Goal: Transaction & Acquisition: Book appointment/travel/reservation

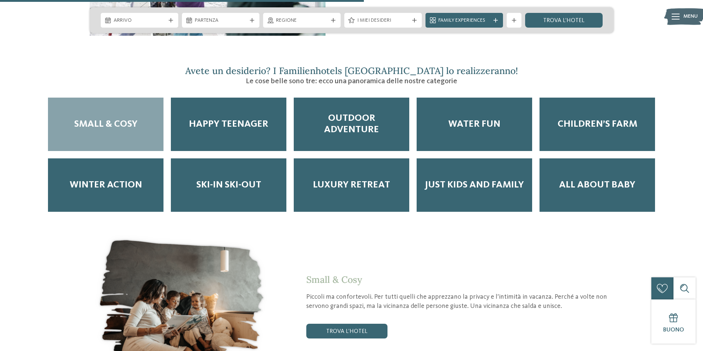
scroll to position [848, 0]
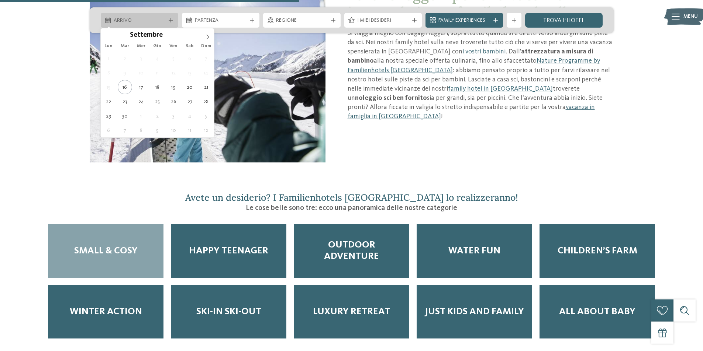
click at [143, 18] on span "Arrivo" at bounding box center [140, 20] width 52 height 7
click at [211, 36] on span at bounding box center [207, 34] width 13 height 13
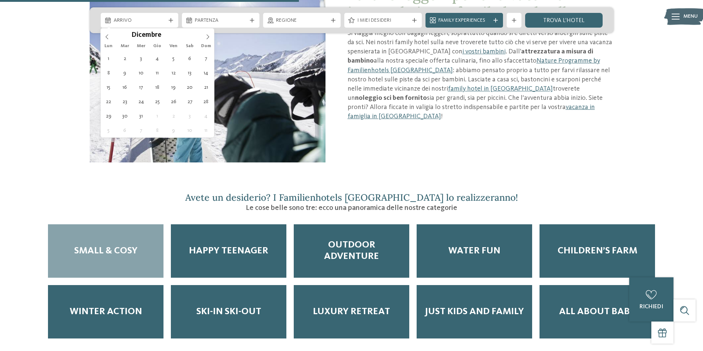
type div "[DATE]"
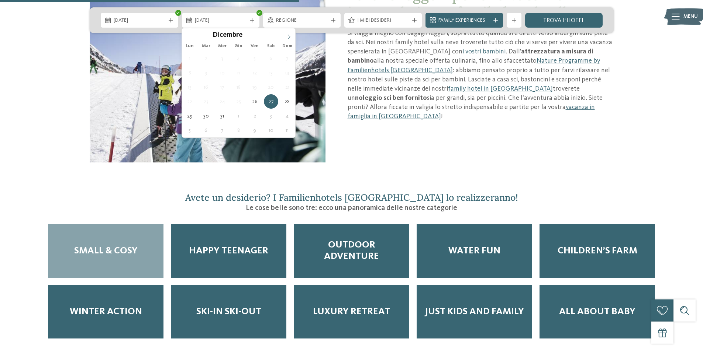
type input "****"
click at [289, 37] on icon at bounding box center [288, 36] width 5 height 5
type div "[DATE]"
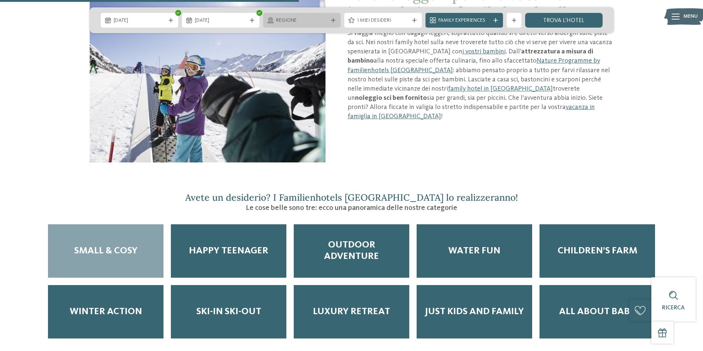
click at [287, 25] on div "Regione" at bounding box center [301, 20] width 77 height 15
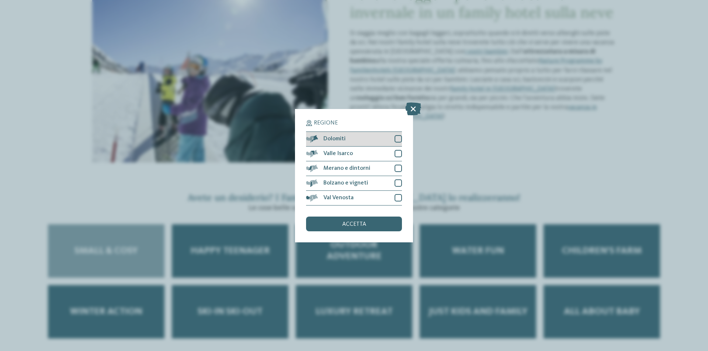
click at [399, 138] on div at bounding box center [398, 138] width 7 height 7
click at [399, 152] on div at bounding box center [398, 153] width 7 height 7
click at [398, 168] on div at bounding box center [398, 168] width 7 height 7
click at [396, 183] on div at bounding box center [398, 183] width 7 height 7
click at [398, 197] on div at bounding box center [398, 197] width 7 height 7
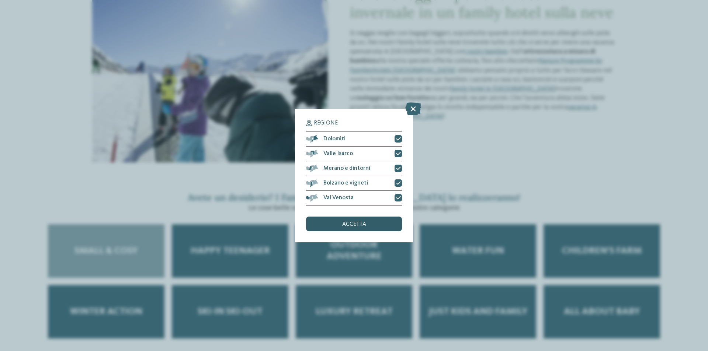
click at [394, 226] on div "accetta" at bounding box center [354, 224] width 96 height 15
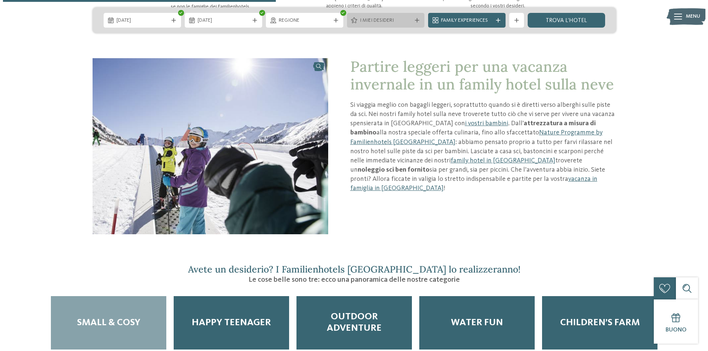
scroll to position [774, 0]
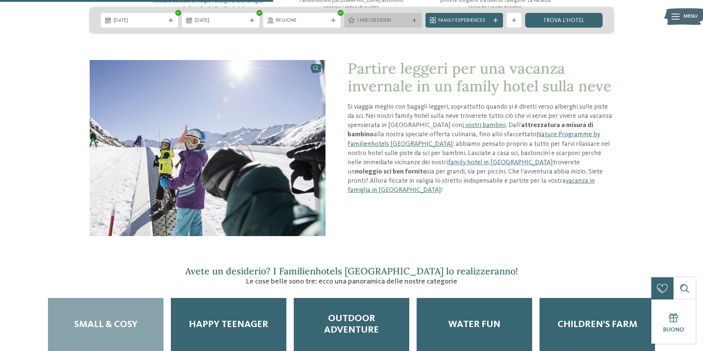
click at [388, 26] on div "I miei desideri" at bounding box center [382, 20] width 77 height 15
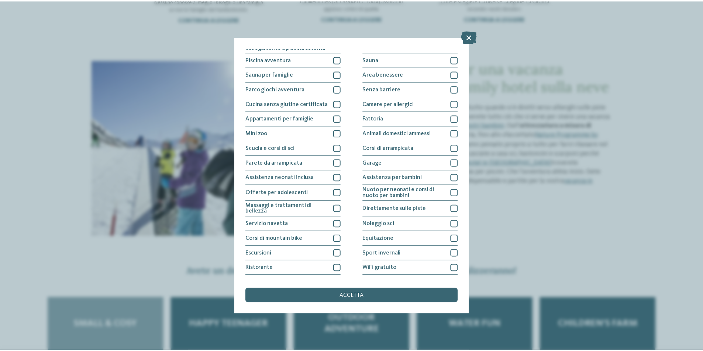
scroll to position [36, 0]
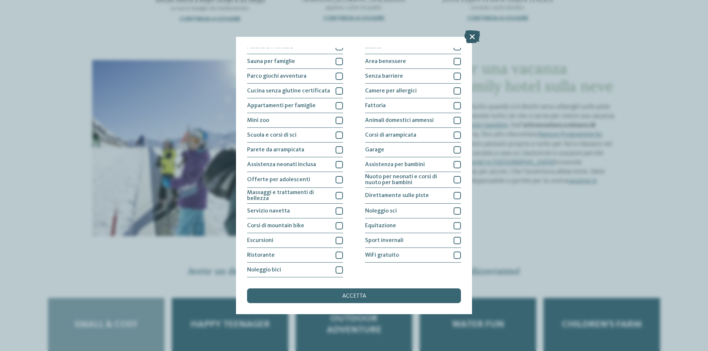
click at [471, 36] on icon at bounding box center [472, 36] width 16 height 13
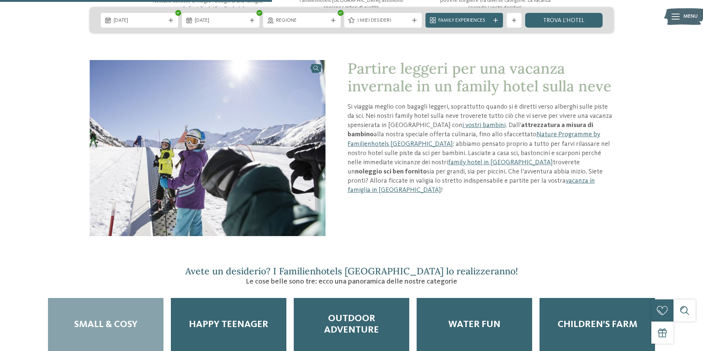
scroll to position [738, 0]
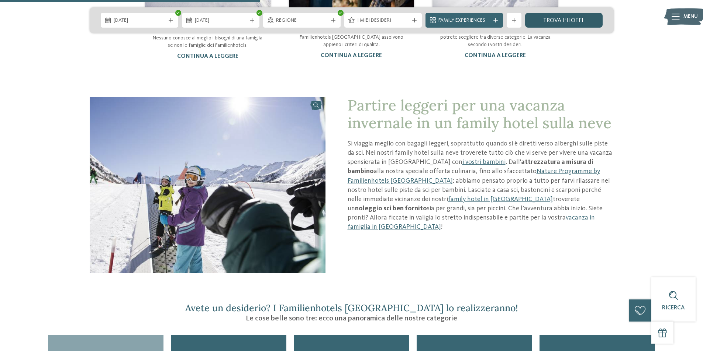
click at [558, 21] on link "trova l’hotel" at bounding box center [563, 20] width 77 height 15
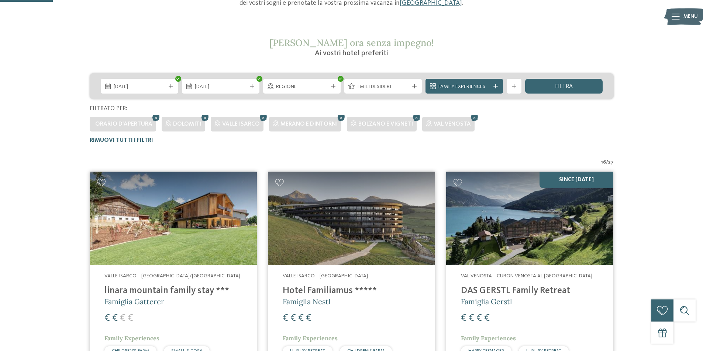
scroll to position [94, 0]
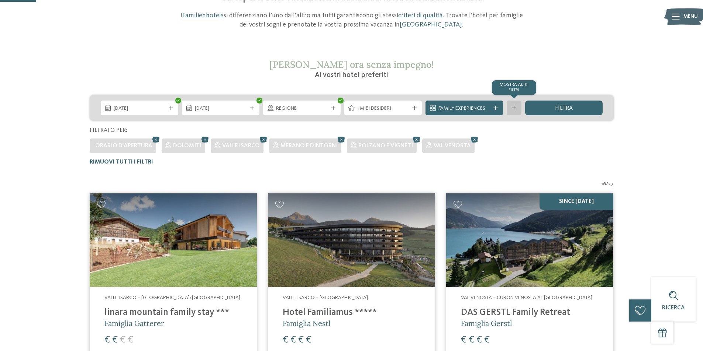
click at [516, 109] on div at bounding box center [513, 108] width 7 height 4
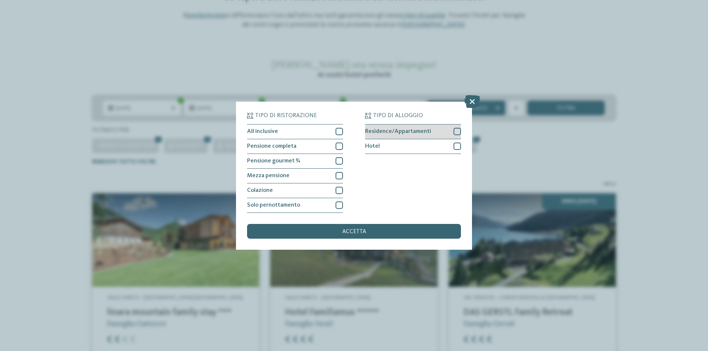
click at [392, 131] on span "Residence/Appartamenti" at bounding box center [398, 132] width 66 height 6
click at [388, 144] on div "Hotel" at bounding box center [413, 146] width 96 height 15
drag, startPoint x: 441, startPoint y: 127, endPoint x: 443, endPoint y: 139, distance: 12.4
click at [441, 127] on div "Residence/Appartamenti" at bounding box center [413, 132] width 96 height 15
drag, startPoint x: 441, startPoint y: 148, endPoint x: 463, endPoint y: 132, distance: 27.0
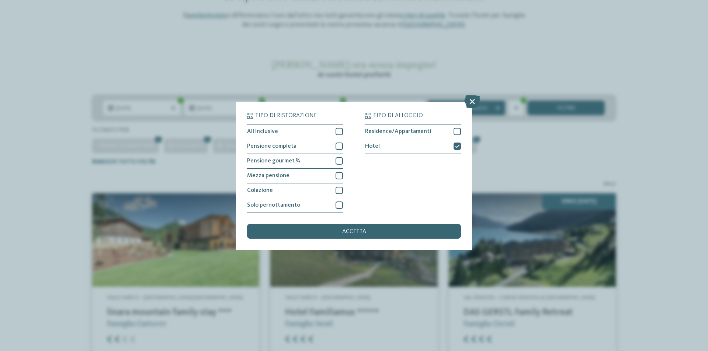
click at [441, 148] on div "Hotel" at bounding box center [413, 146] width 96 height 15
click at [467, 103] on icon at bounding box center [472, 101] width 16 height 13
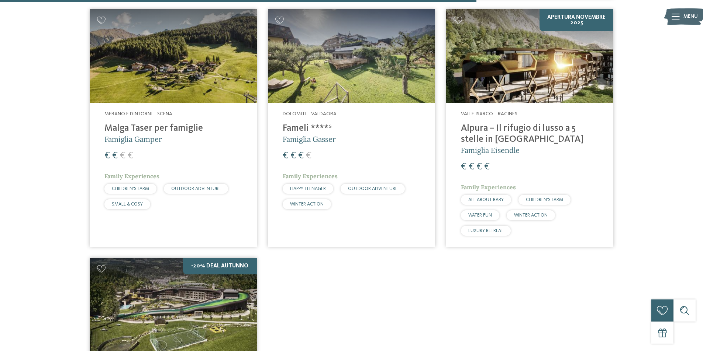
scroll to position [1254, 0]
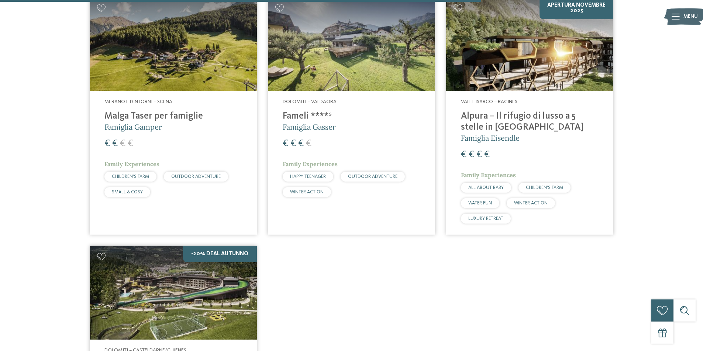
click at [163, 113] on h4 "Malga Taser per famiglie" at bounding box center [173, 116] width 138 height 11
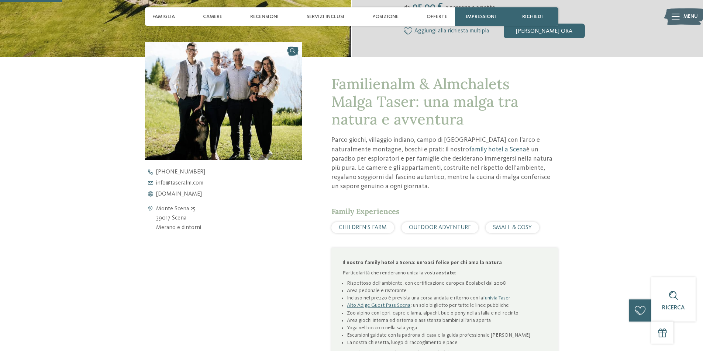
scroll to position [258, 0]
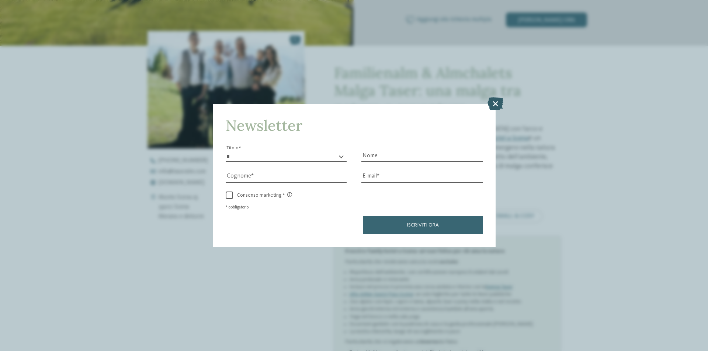
click at [496, 102] on icon at bounding box center [496, 103] width 16 height 13
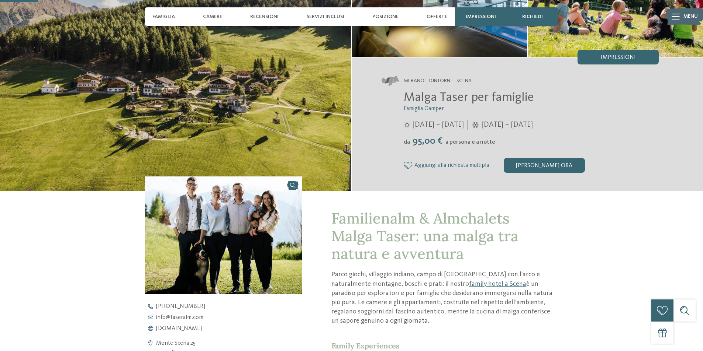
scroll to position [111, 0]
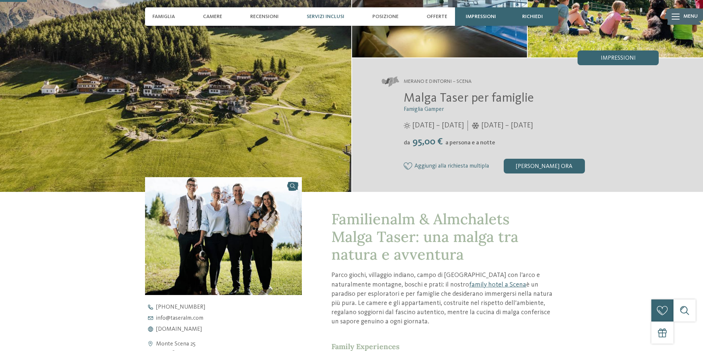
click at [325, 20] on span "Servizi inclusi" at bounding box center [325, 17] width 38 height 6
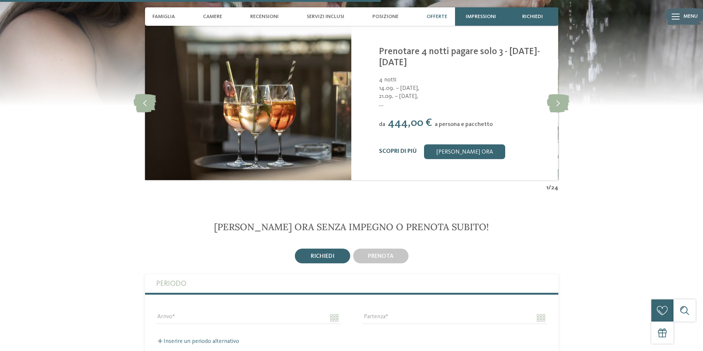
scroll to position [1745, 0]
